Goal: Information Seeking & Learning: Learn about a topic

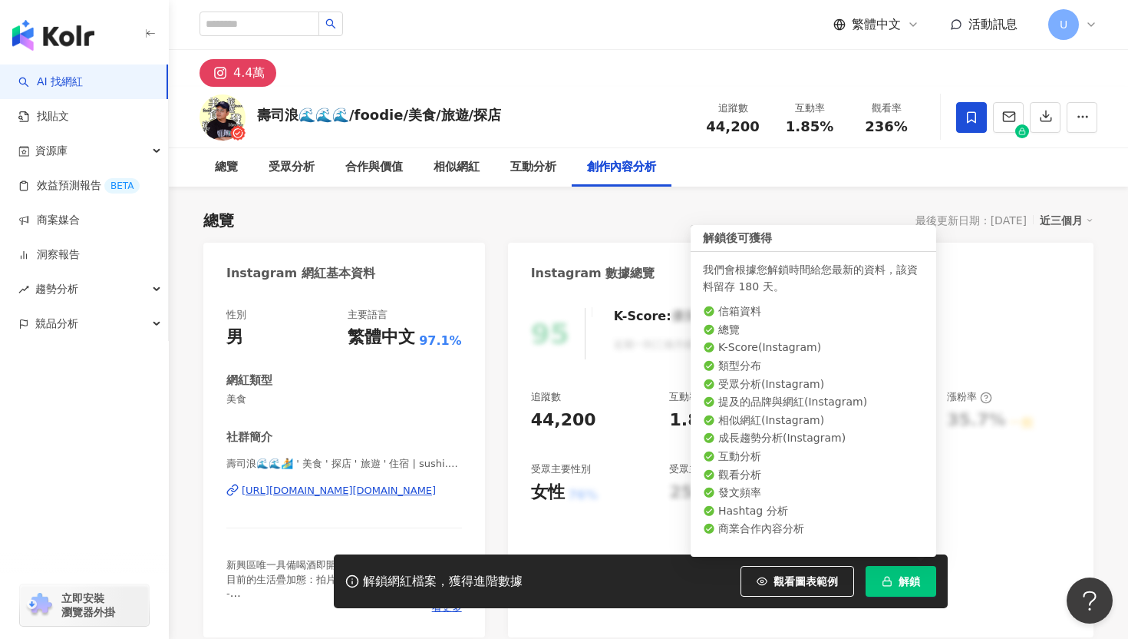
click at [903, 583] on span "解鎖" at bounding box center [909, 581] width 21 height 12
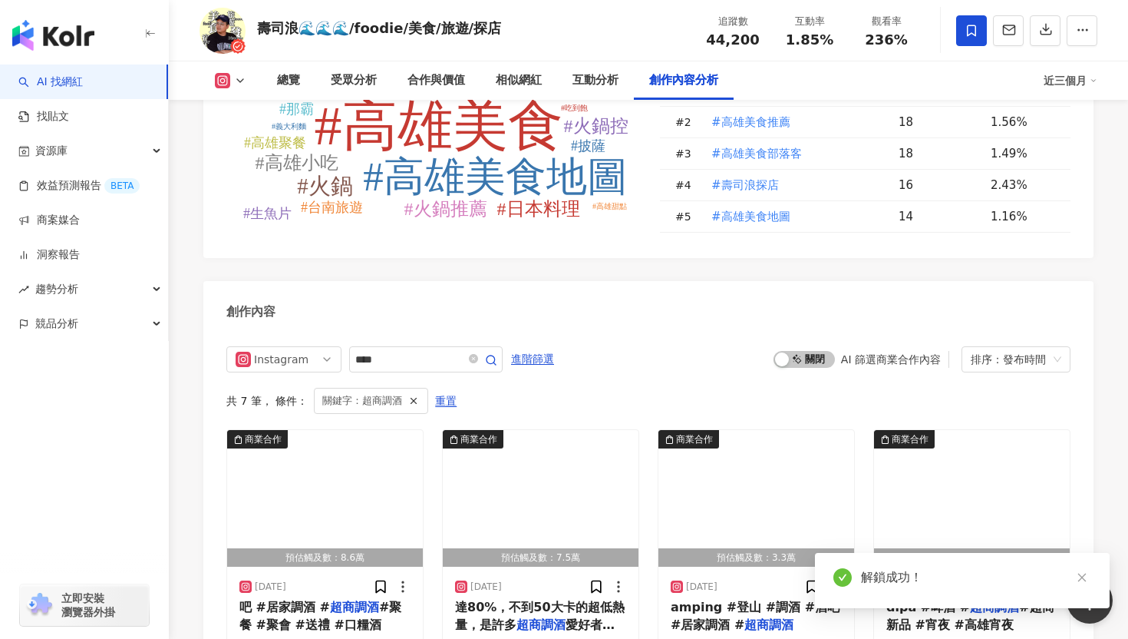
scroll to position [4802, 0]
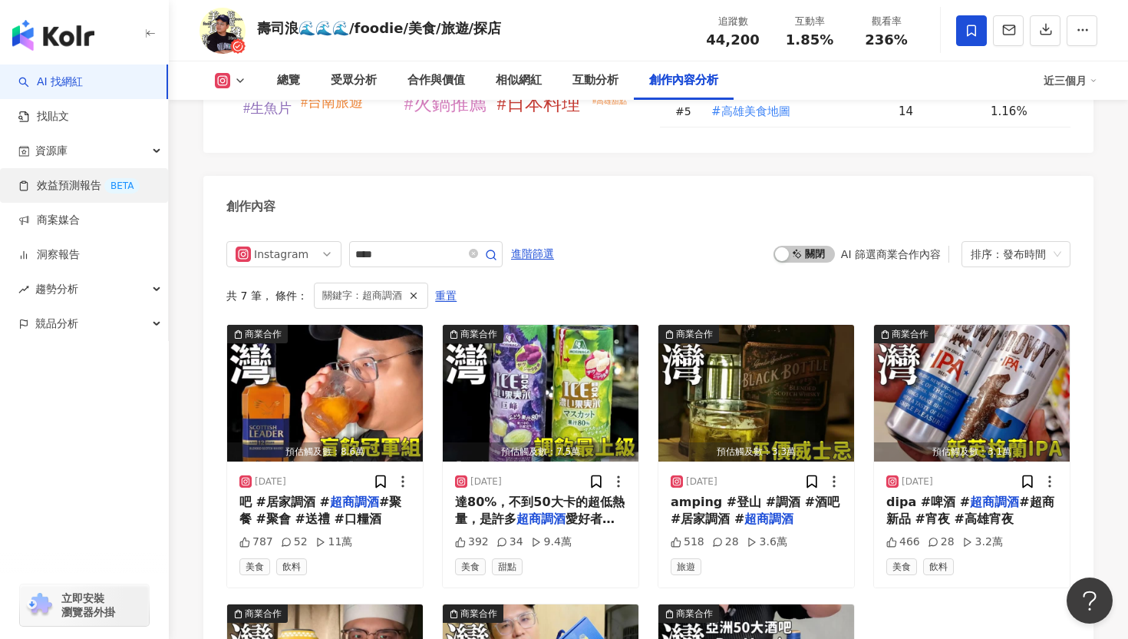
click at [68, 184] on link "效益預測報告 BETA" at bounding box center [78, 185] width 121 height 15
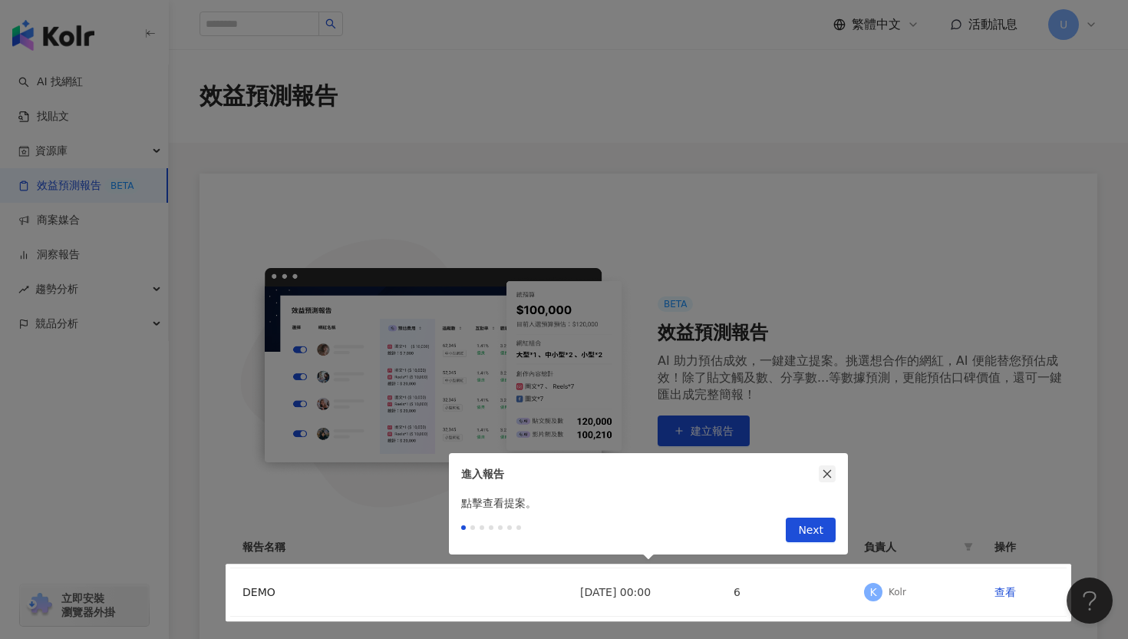
click at [825, 470] on icon "close" at bounding box center [827, 473] width 11 height 11
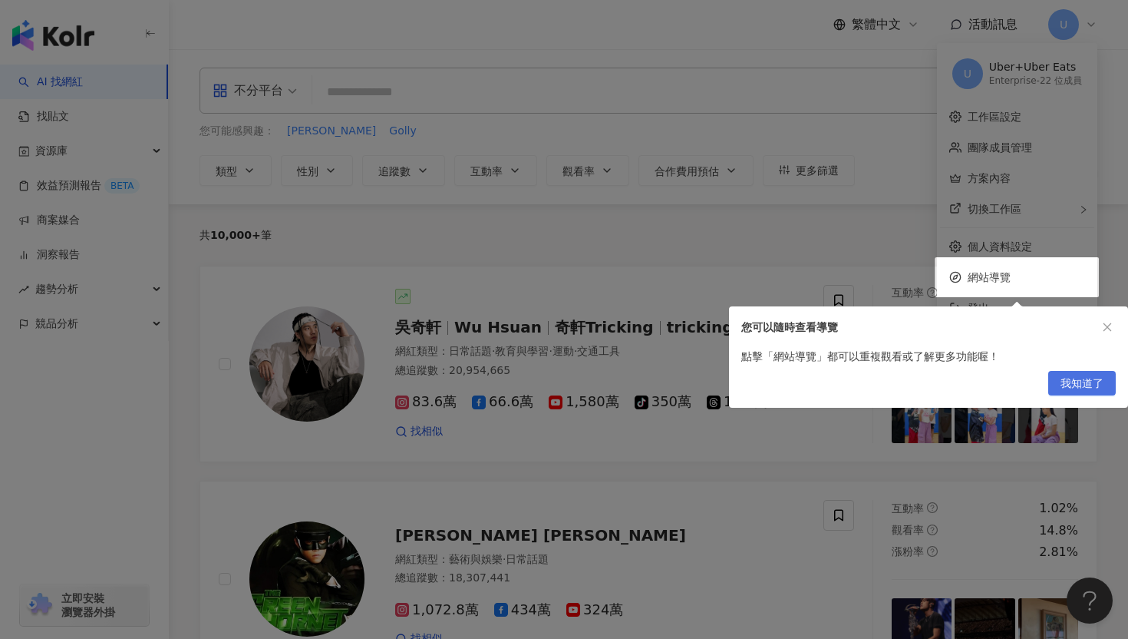
click at [1102, 380] on span "我知道了" at bounding box center [1082, 384] width 43 height 25
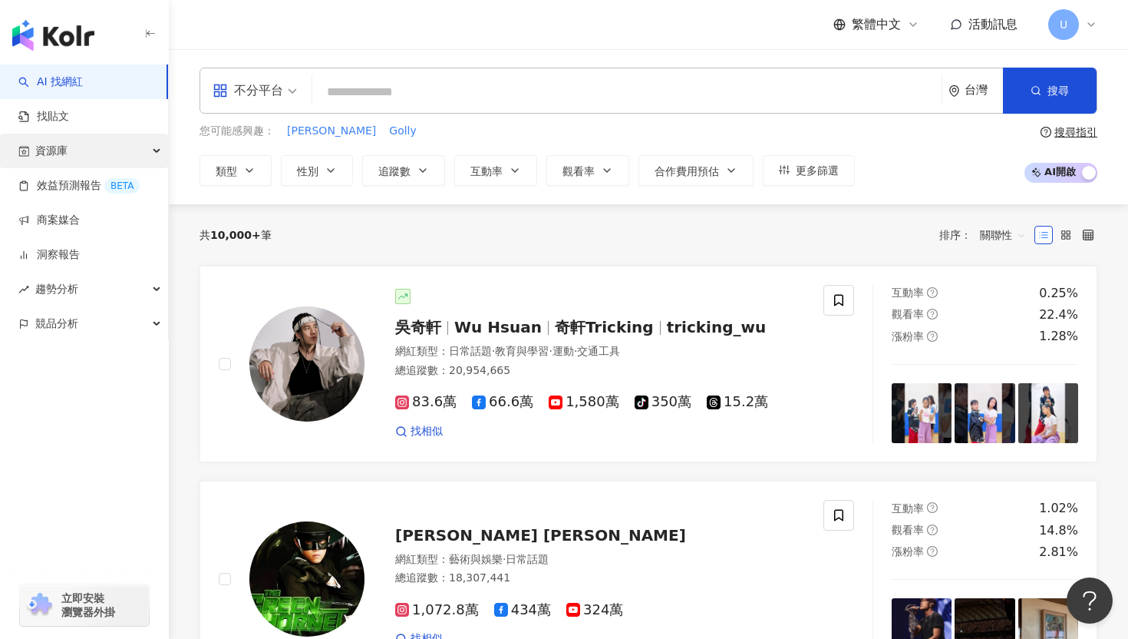
click at [135, 157] on div "資源庫" at bounding box center [84, 151] width 168 height 35
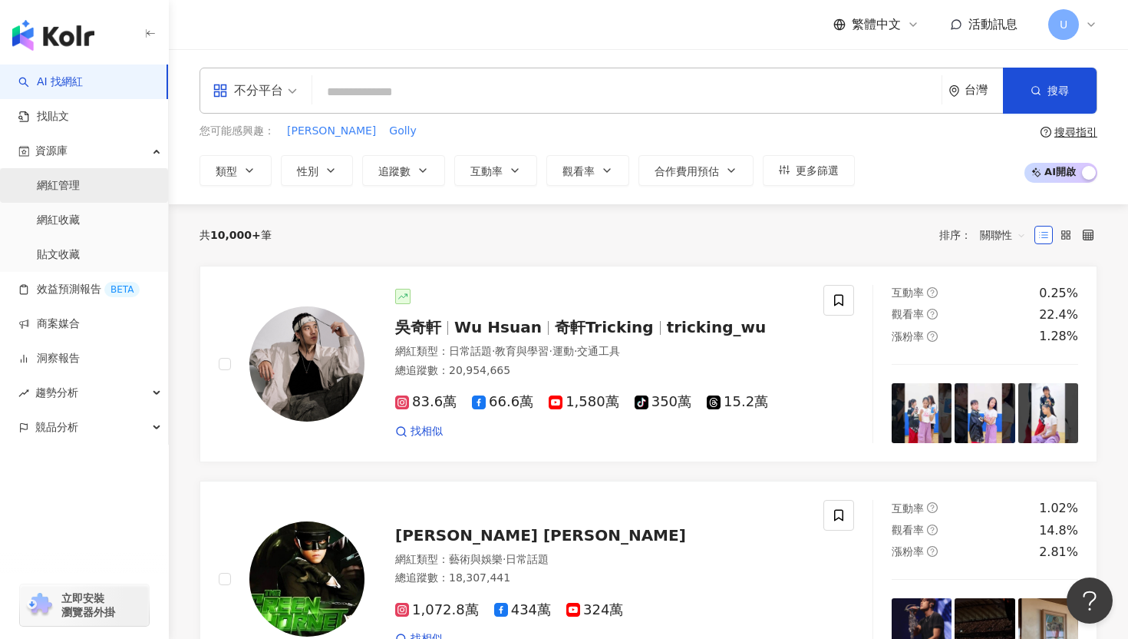
click at [66, 180] on link "網紅管理" at bounding box center [58, 185] width 43 height 15
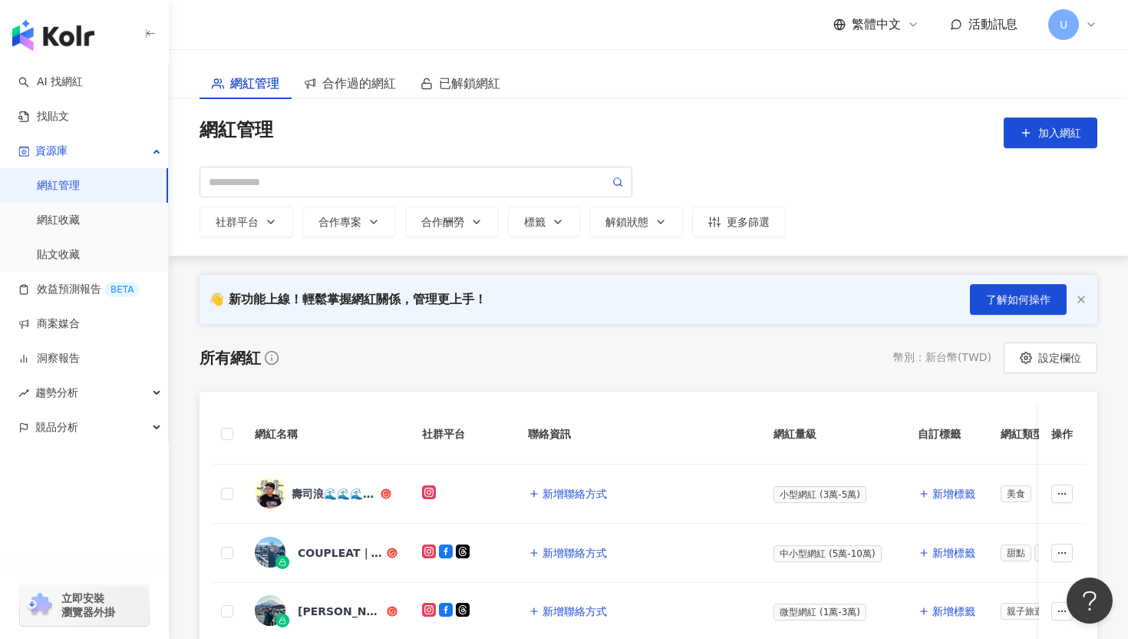
click at [69, 31] on img "button" at bounding box center [53, 35] width 82 height 31
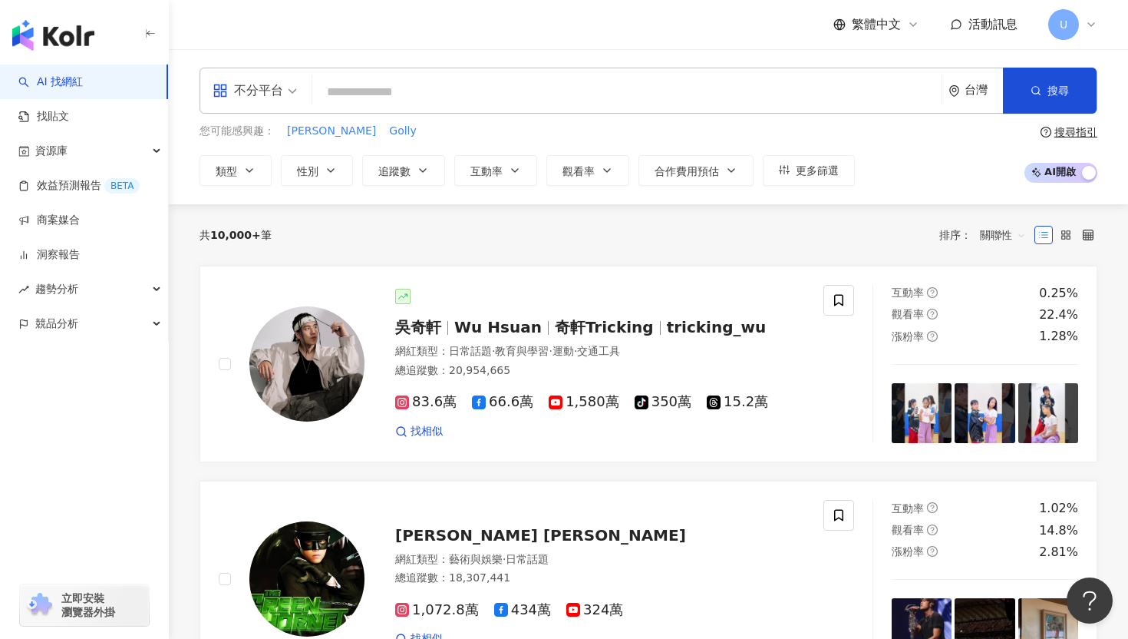
click at [419, 237] on div "共 10,000+ 筆 排序： 關聯性" at bounding box center [649, 235] width 898 height 25
click at [503, 246] on div "共 10,000+ 筆 排序： 關聯性" at bounding box center [649, 235] width 898 height 25
click at [73, 260] on link "洞察報告" at bounding box center [48, 254] width 61 height 15
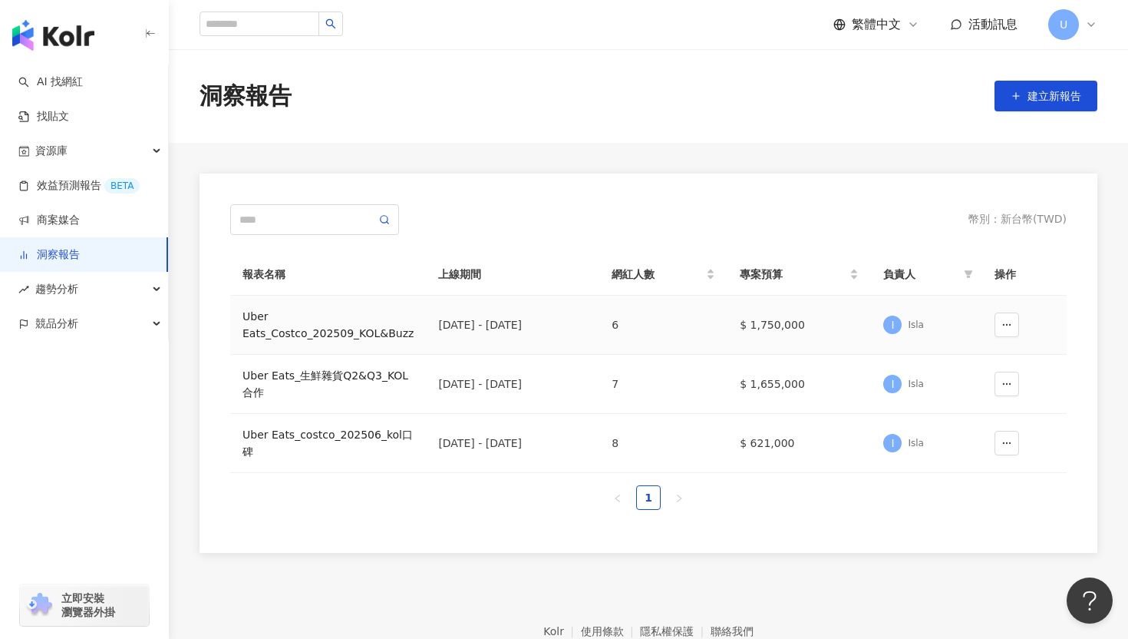
click at [332, 318] on div "Uber Eats_Costco_202509_KOL&Buzz" at bounding box center [328, 325] width 171 height 34
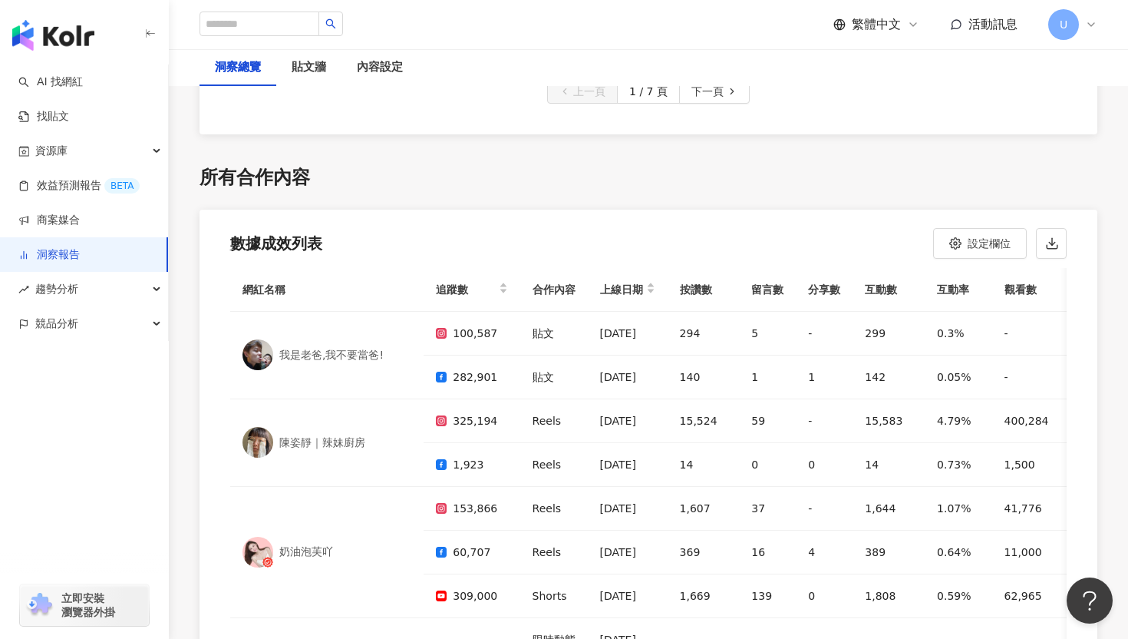
scroll to position [4370, 0]
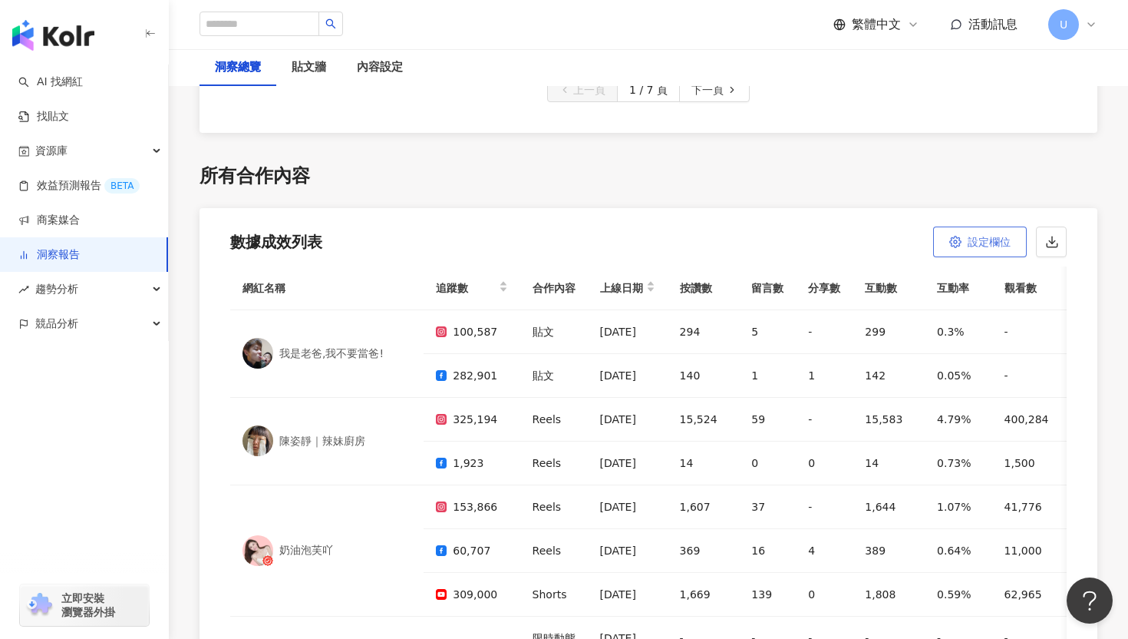
click at [979, 226] on button "設定欄位" at bounding box center [980, 241] width 94 height 31
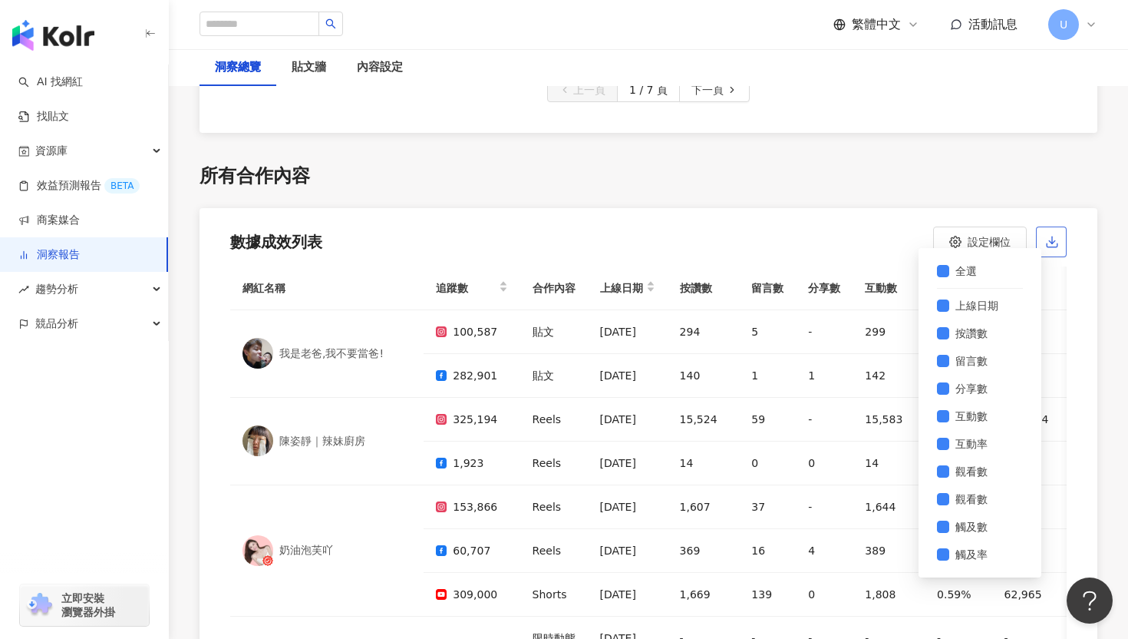
click at [1054, 240] on polyline "button" at bounding box center [1052, 241] width 6 height 3
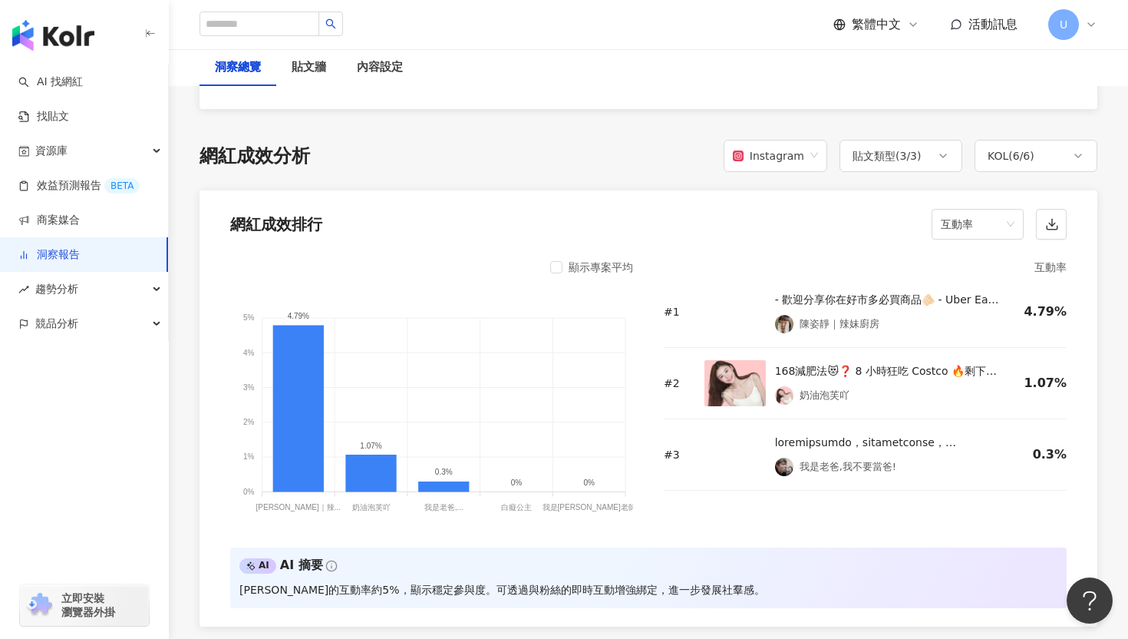
scroll to position [0, 0]
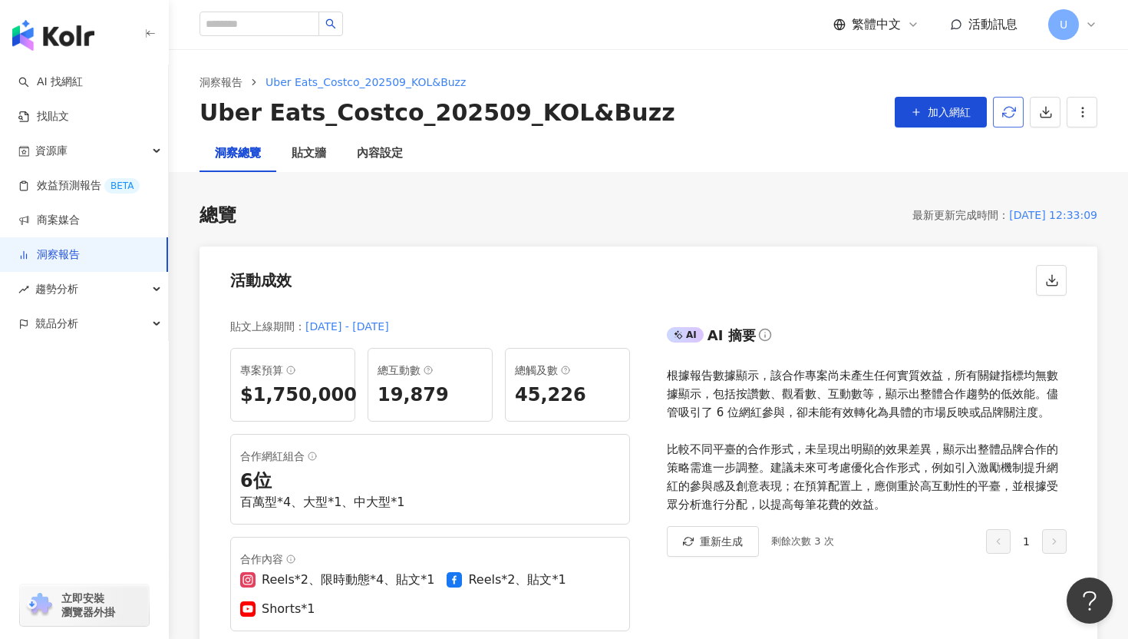
click at [1006, 117] on icon "button" at bounding box center [1009, 112] width 14 height 14
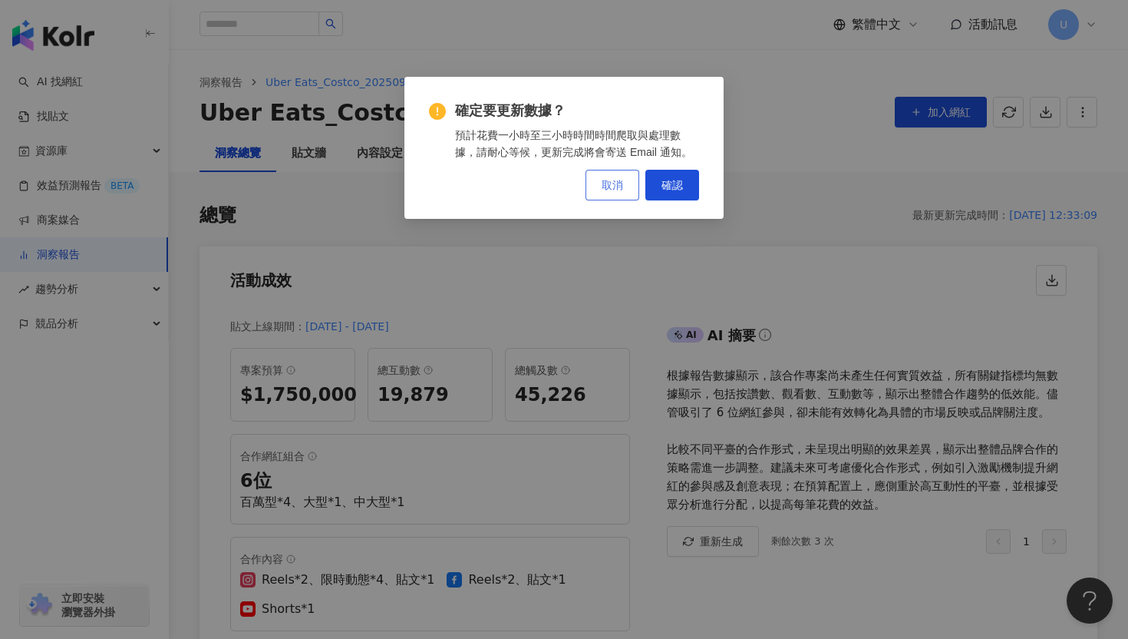
click at [619, 187] on span "取消" at bounding box center [612, 185] width 21 height 12
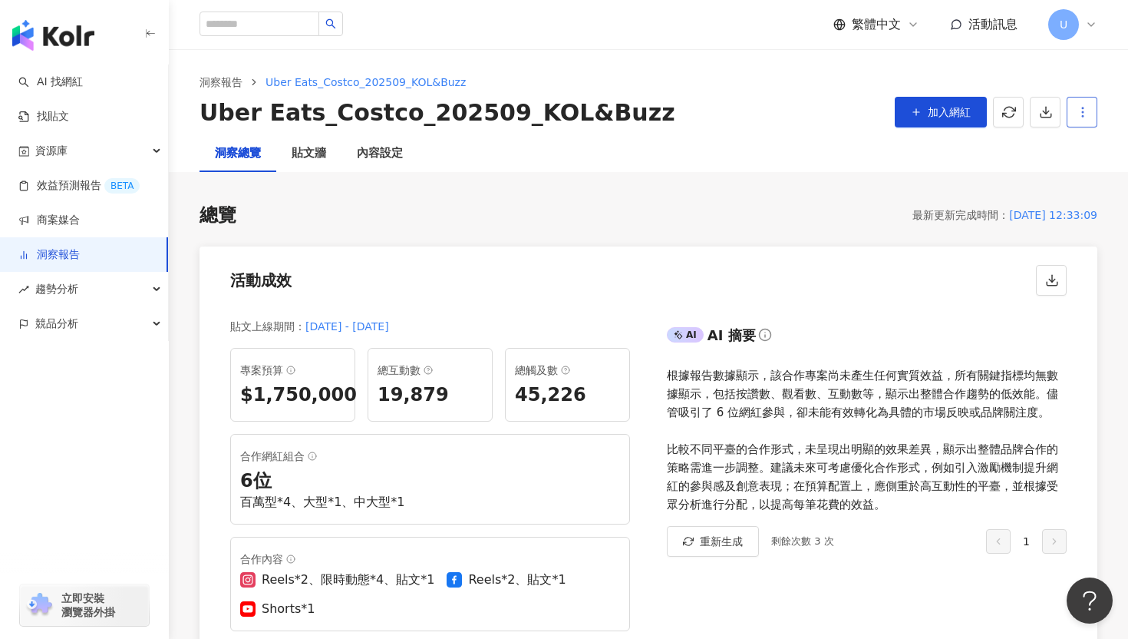
click at [1095, 107] on button "button" at bounding box center [1082, 112] width 31 height 31
click at [821, 231] on div "總覽 最新更新完成時間 ： [DATE] 12:33:09 活動成效 貼文上線期間 ： [DATE] - [DATE] 專案預算 $1,750,000 總互動…" at bounding box center [649, 492] width 898 height 579
